Goal: Book appointment/travel/reservation

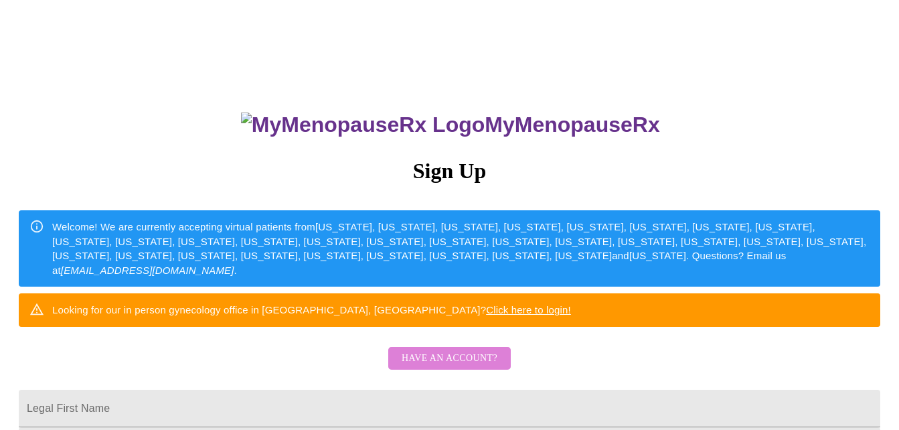
click at [472, 367] on span "Have an account?" at bounding box center [450, 358] width 96 height 17
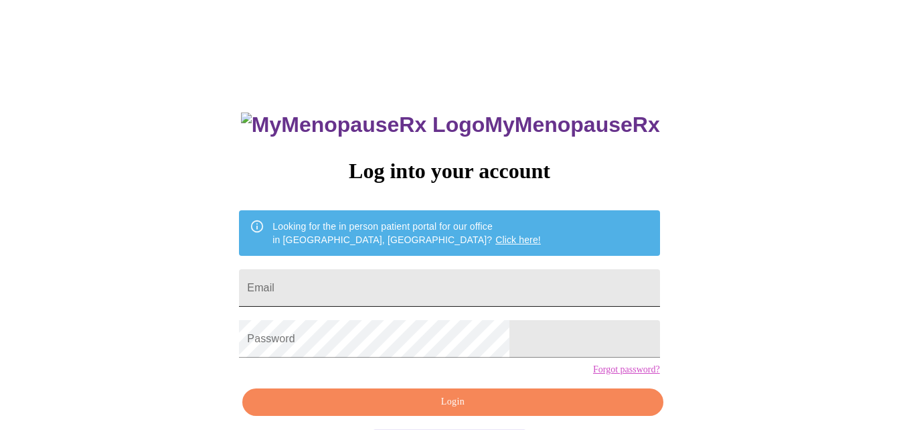
click at [464, 281] on input "Email" at bounding box center [449, 287] width 420 height 37
type input "[EMAIL_ADDRESS][DOMAIN_NAME]"
click at [666, 314] on div "MyMenopauseRx Log into your account Looking for the in person patient portal fo…" at bounding box center [449, 262] width 888 height 515
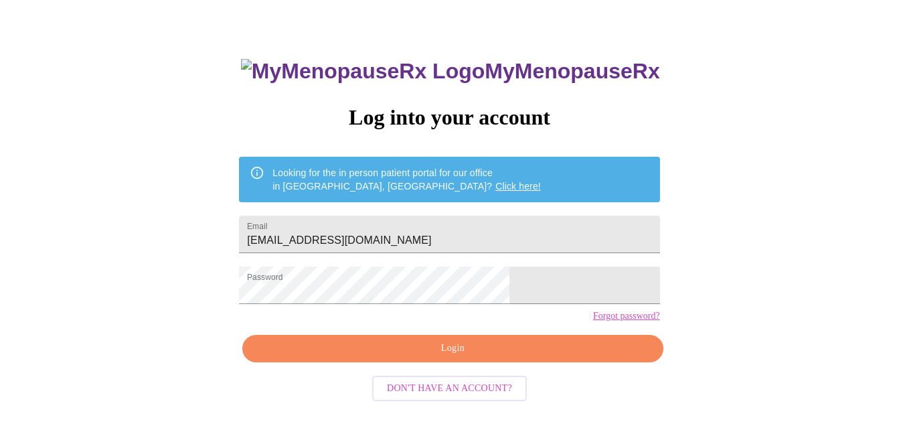
scroll to position [56, 0]
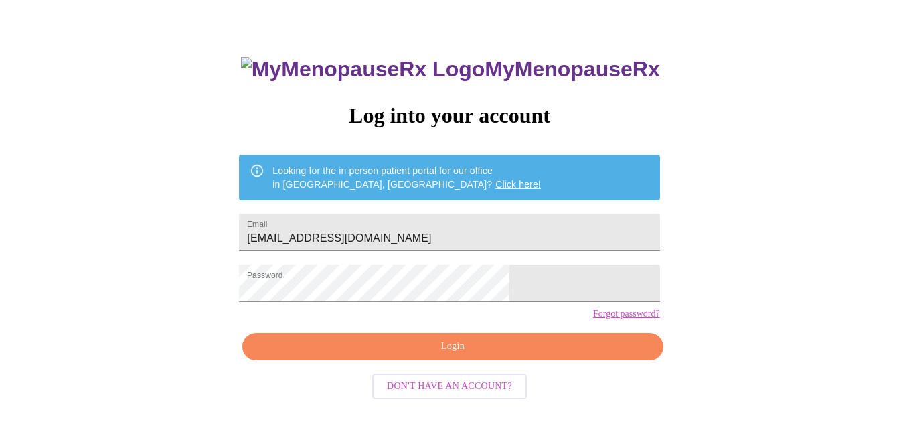
click at [470, 355] on span "Login" at bounding box center [453, 346] width 390 height 17
click at [448, 355] on span "Login" at bounding box center [453, 346] width 390 height 17
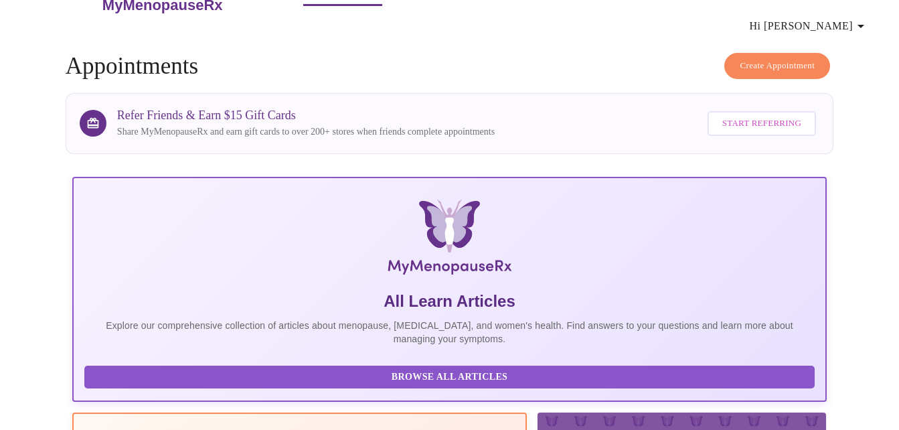
scroll to position [55, 0]
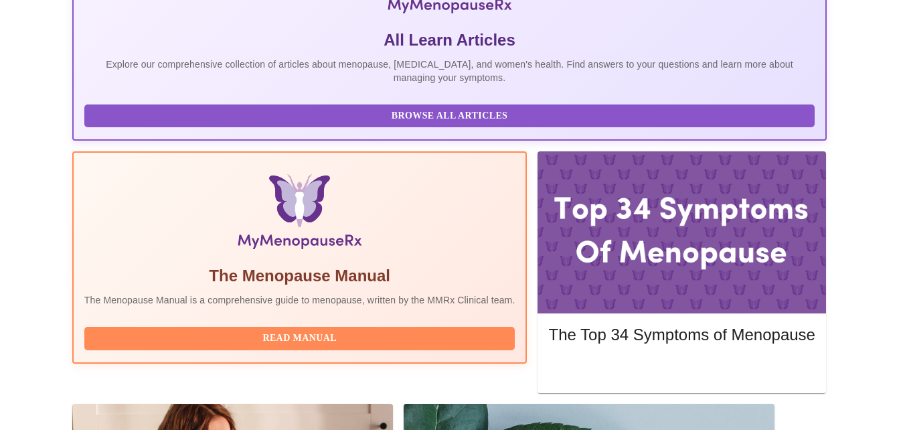
scroll to position [303, 0]
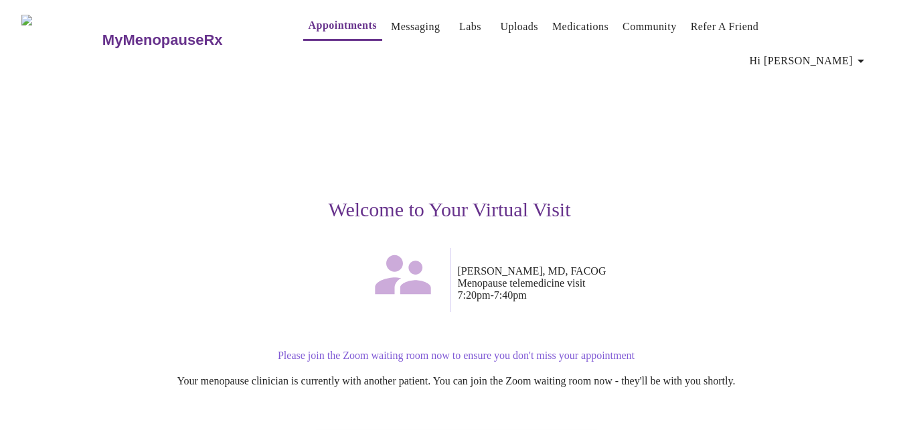
click at [704, 265] on p "[PERSON_NAME], MD, FACOG Menopause telemedicine visit 7:20pm - 7:40pm" at bounding box center [660, 283] width 404 height 36
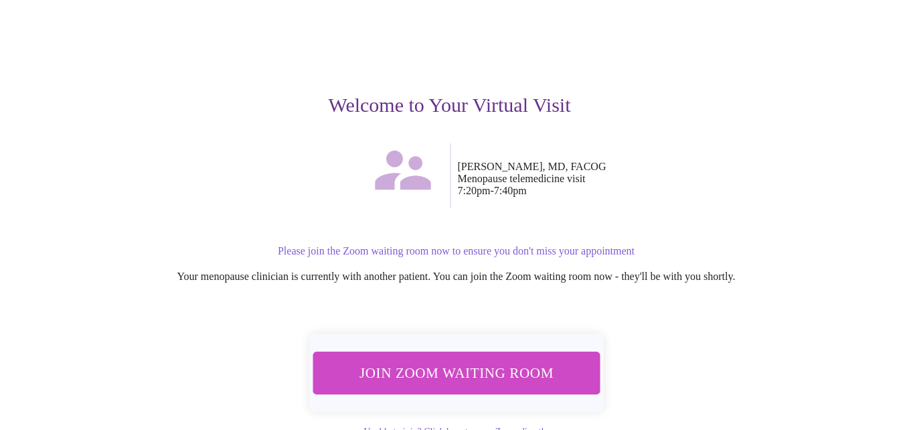
scroll to position [107, 0]
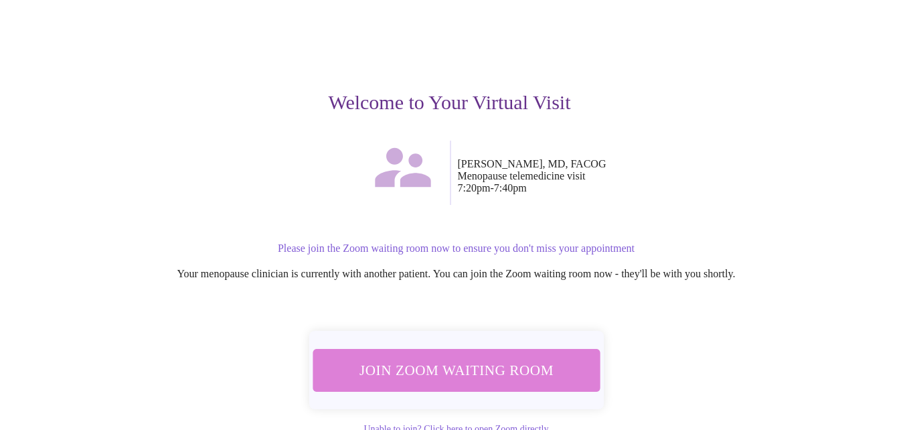
click at [469, 357] on span "Join Zoom Waiting Room" at bounding box center [456, 369] width 252 height 25
